Goal: Task Accomplishment & Management: Use online tool/utility

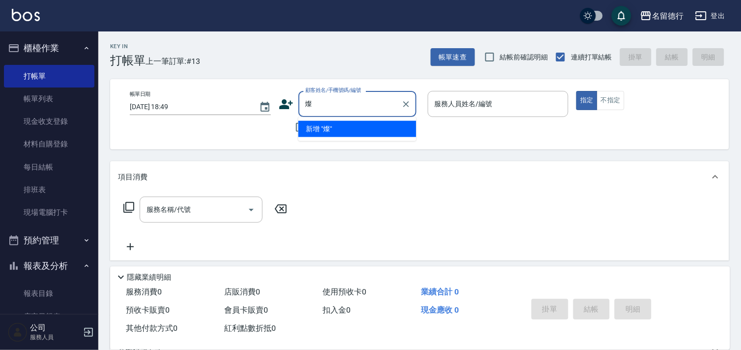
click at [339, 128] on li "新增 "燦"" at bounding box center [357, 129] width 118 height 16
type input "燦"
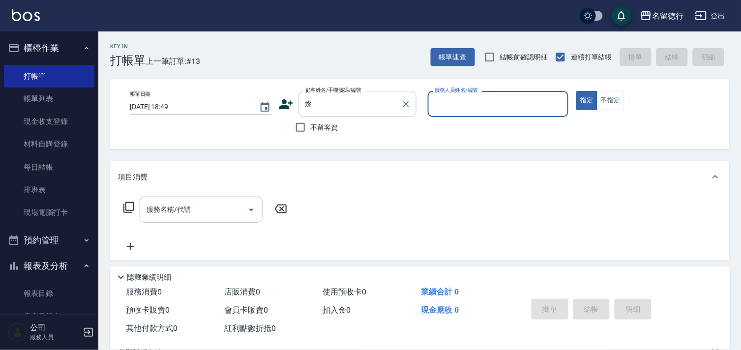
click at [337, 106] on input "燦" at bounding box center [350, 103] width 94 height 17
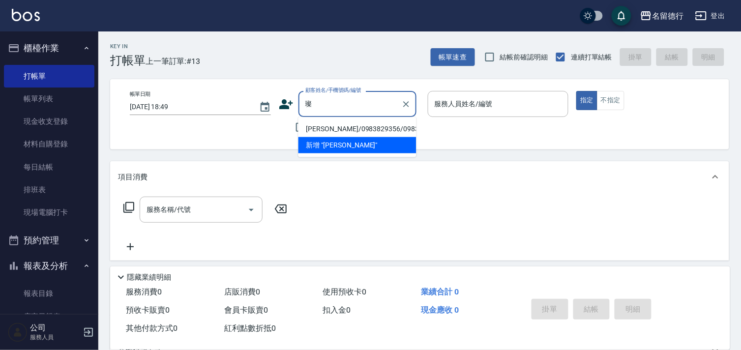
click at [346, 128] on li "楊璨安/0983829356/0983829356" at bounding box center [357, 129] width 118 height 16
type input "楊璨安/0983829356/0983829356"
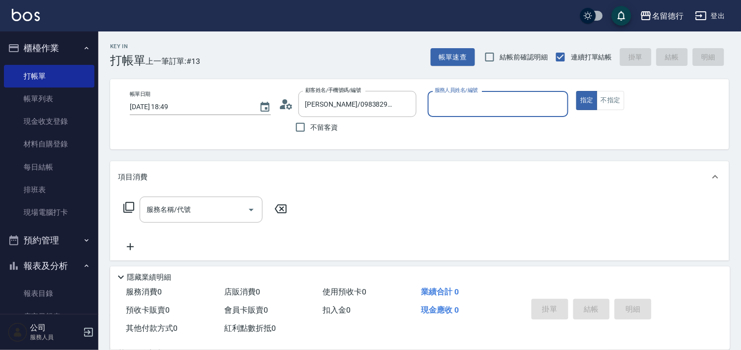
click at [461, 94] on div "服務人員姓名/編號" at bounding box center [498, 104] width 141 height 26
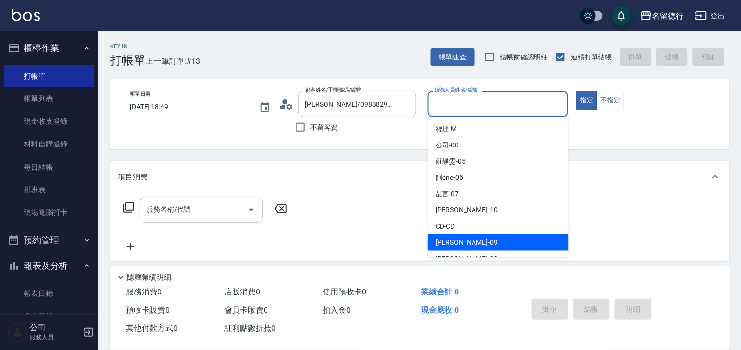
click at [446, 239] on span "TINA -09" at bounding box center [466, 242] width 62 height 10
type input "TINA-09"
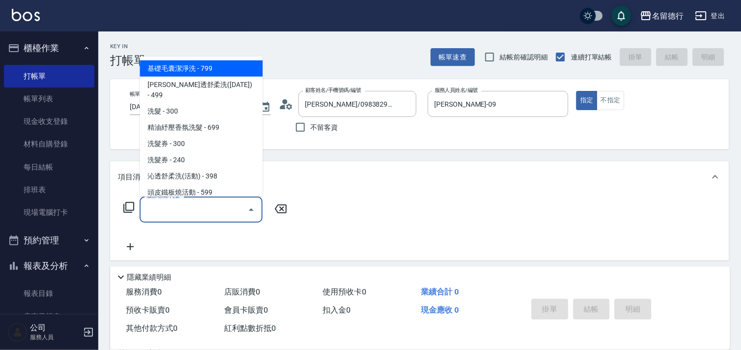
click at [205, 208] on input "服務名稱/代號" at bounding box center [193, 209] width 99 height 17
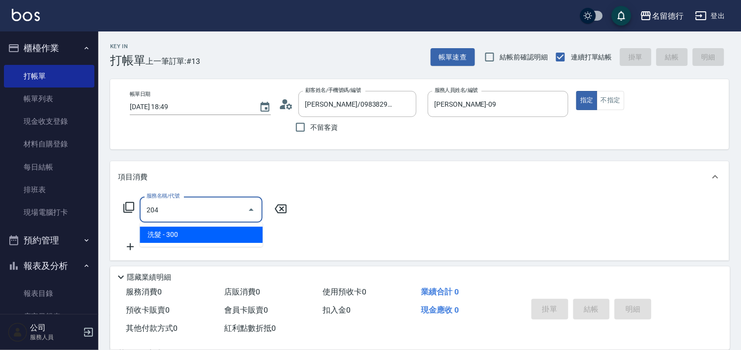
click at [215, 237] on span "洗髮 - 300" at bounding box center [201, 235] width 123 height 16
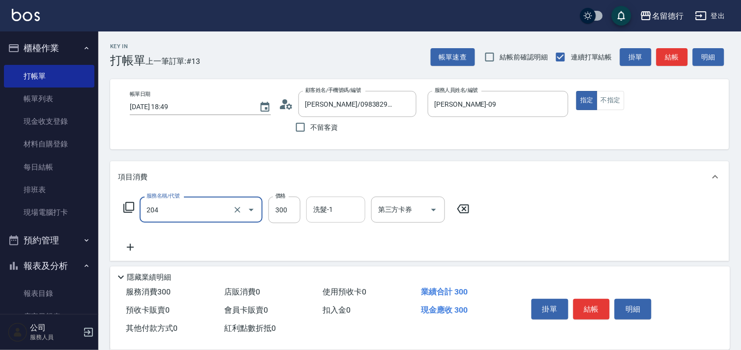
type input "洗髮(204)"
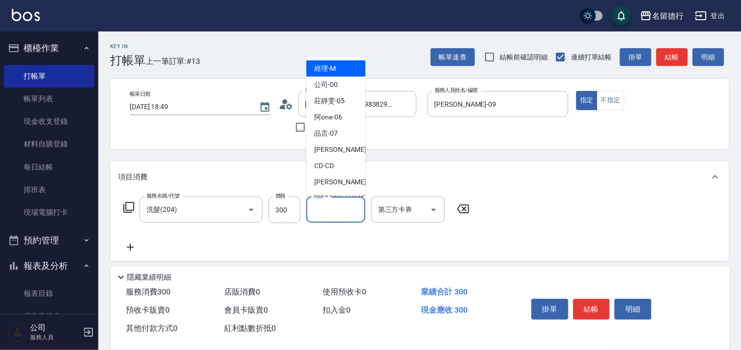
click at [318, 207] on div "洗髮-1 洗髮-1" at bounding box center [335, 210] width 59 height 26
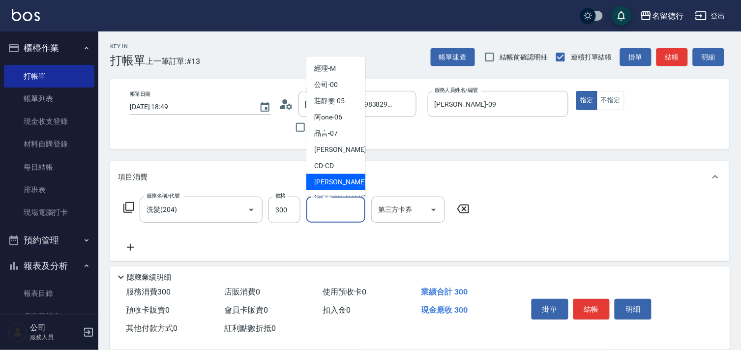
click at [328, 182] on span "TINA -09" at bounding box center [345, 182] width 62 height 10
type input "TINA-09"
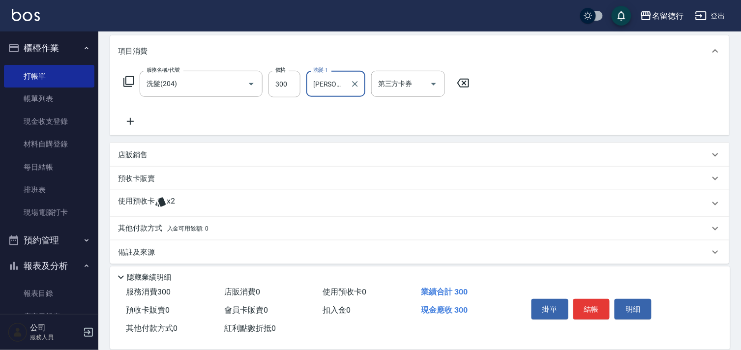
scroll to position [133, 0]
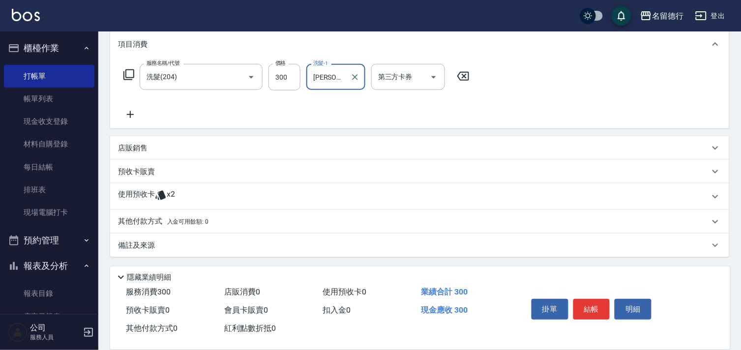
click at [131, 118] on icon at bounding box center [130, 115] width 25 height 12
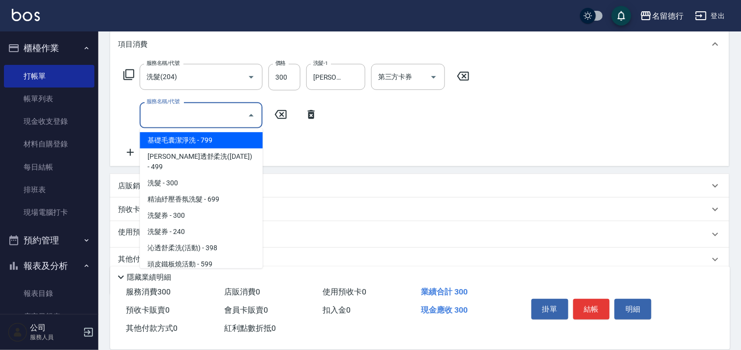
click at [181, 115] on input "服務名稱/代號" at bounding box center [193, 115] width 99 height 17
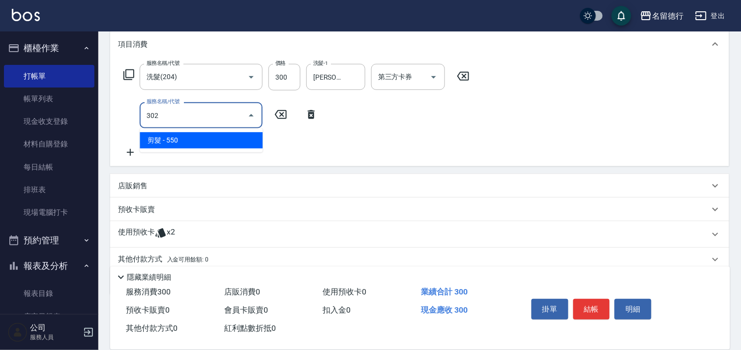
click at [190, 136] on span "剪髮 - 550" at bounding box center [201, 140] width 123 height 16
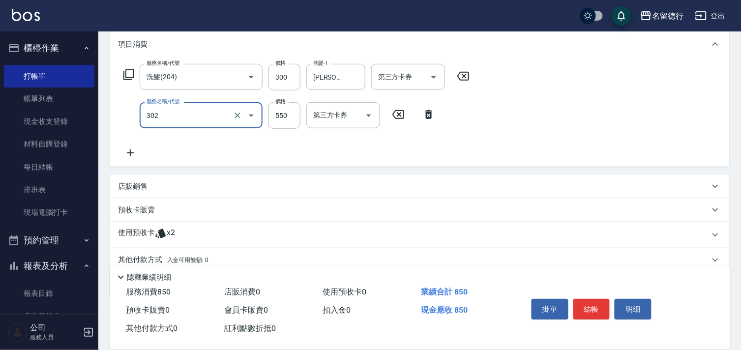
type input "剪髮(302)"
click at [150, 231] on p "使用預收卡" at bounding box center [136, 235] width 37 height 15
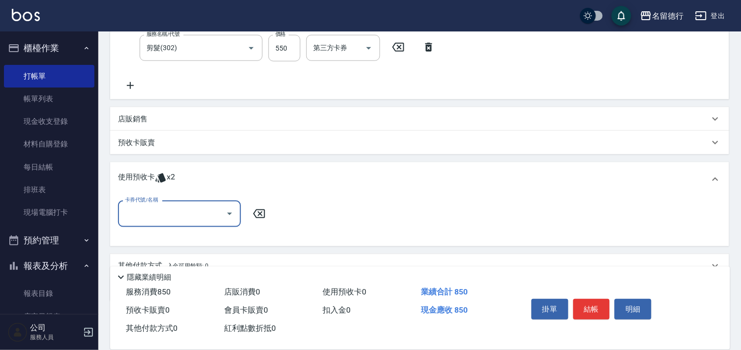
scroll to position [0, 0]
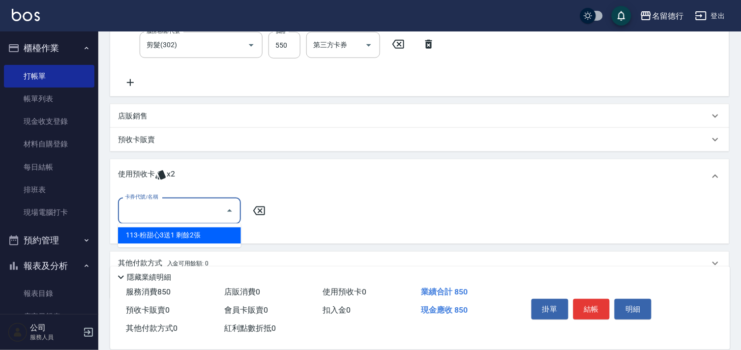
click at [161, 205] on input "卡券代號/名稱" at bounding box center [171, 210] width 99 height 17
click at [173, 232] on div "113-粉甜心3送1 剩餘2張" at bounding box center [179, 236] width 123 height 16
type input "113-粉甜心3送1"
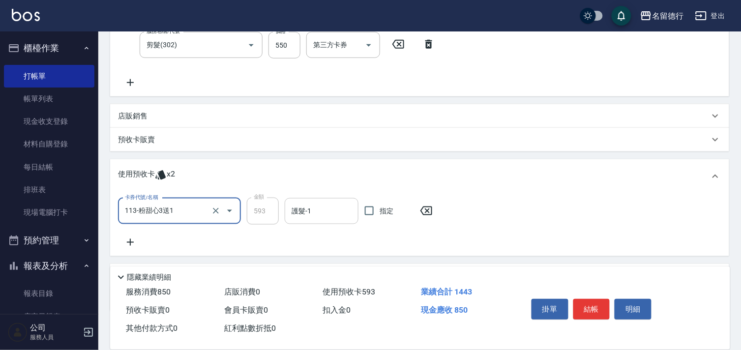
click at [316, 210] on input "護髮-1" at bounding box center [321, 211] width 65 height 17
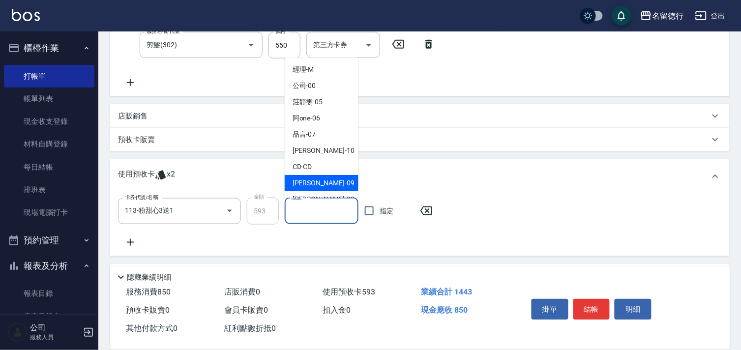
click at [314, 179] on span "TINA -09" at bounding box center [323, 183] width 62 height 10
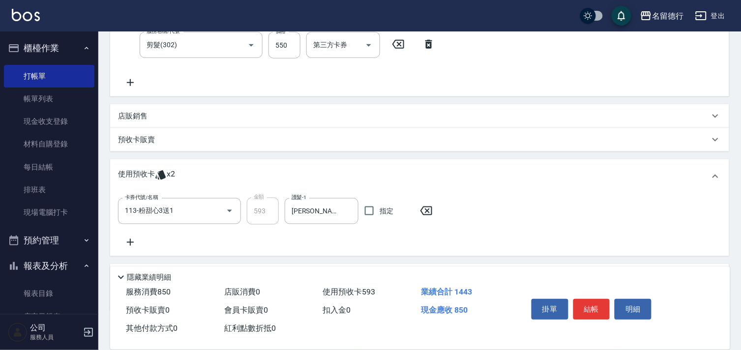
type input "TINA-09"
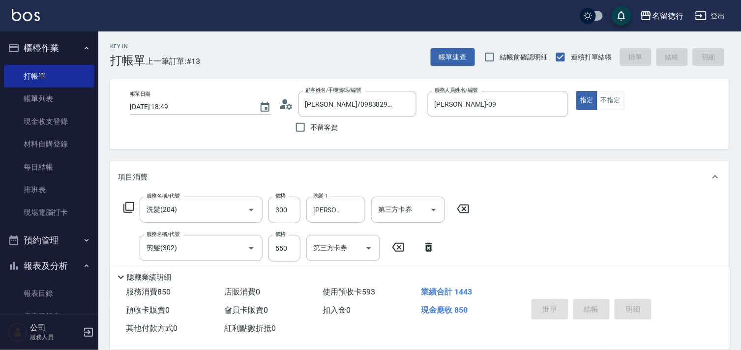
type input "2025/08/22 19:22"
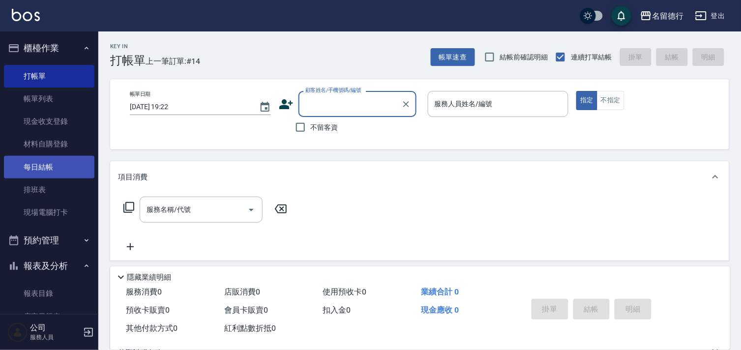
click at [25, 161] on link "每日結帳" at bounding box center [49, 167] width 90 height 23
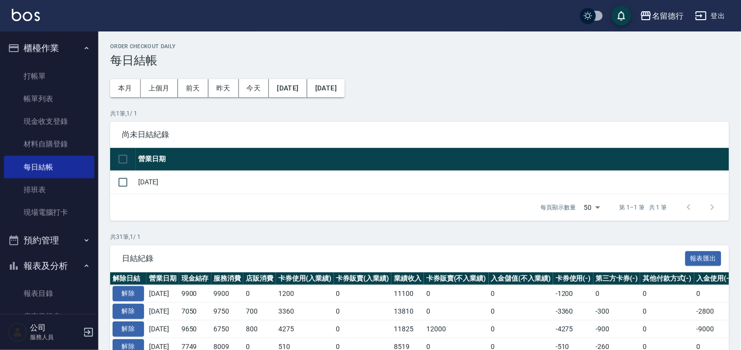
click at [124, 161] on input "checkbox" at bounding box center [123, 159] width 21 height 21
checkbox input "true"
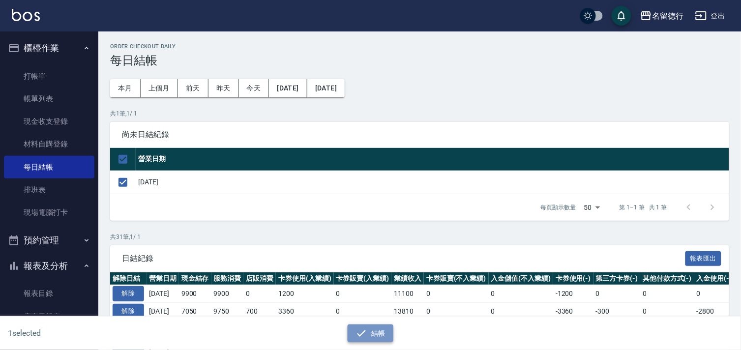
click at [379, 336] on button "結帳" at bounding box center [371, 333] width 46 height 18
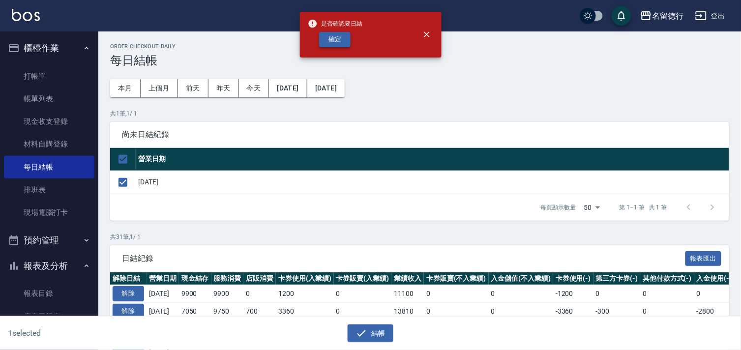
click at [330, 40] on button "確定" at bounding box center [334, 39] width 31 height 15
checkbox input "false"
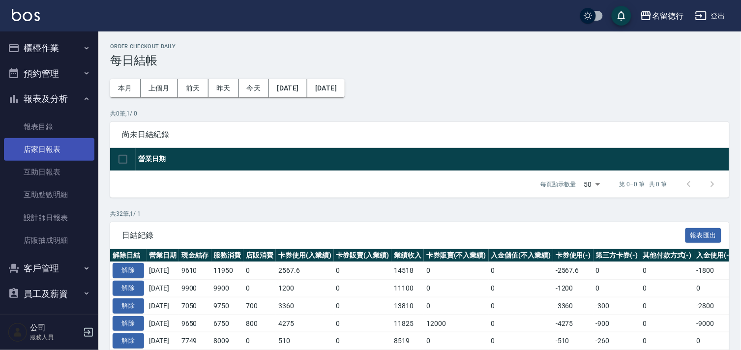
click at [47, 148] on link "店家日報表" at bounding box center [49, 149] width 90 height 23
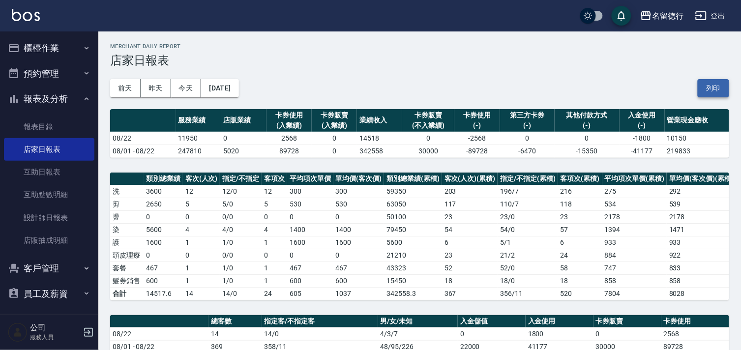
click at [711, 87] on button "列印" at bounding box center [712, 88] width 31 height 18
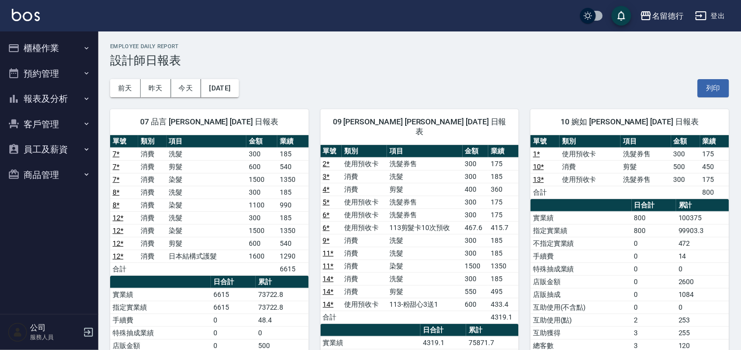
click at [46, 101] on button "報表及分析" at bounding box center [49, 99] width 90 height 26
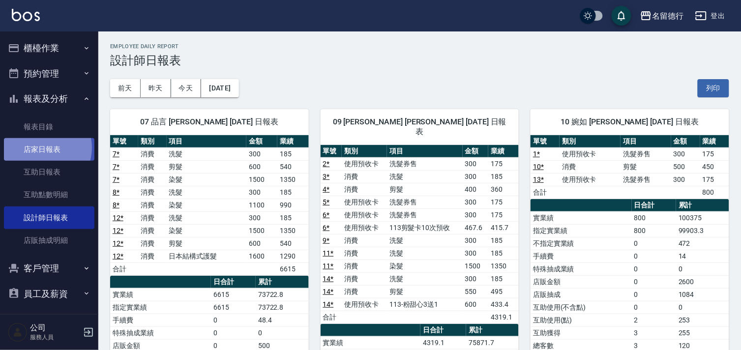
click at [41, 148] on link "店家日報表" at bounding box center [49, 149] width 90 height 23
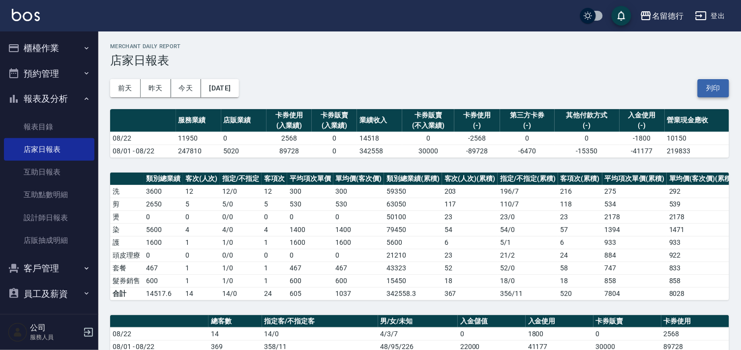
click at [720, 86] on button "列印" at bounding box center [712, 88] width 31 height 18
